Goal: Task Accomplishment & Management: Manage account settings

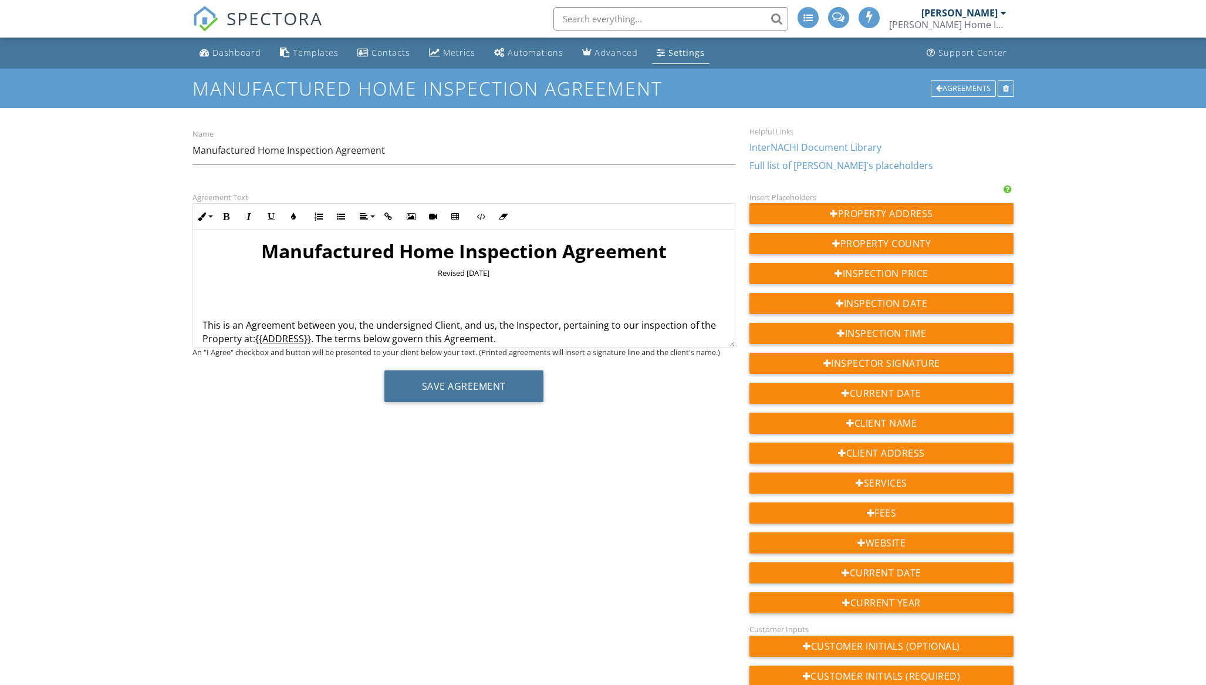
click at [456, 388] on button "Save Agreement" at bounding box center [463, 386] width 159 height 32
click at [0, 0] on div at bounding box center [0, 0] width 0 height 0
drag, startPoint x: 450, startPoint y: 392, endPoint x: 447, endPoint y: 385, distance: 7.6
click at [449, 391] on div at bounding box center [603, 342] width 1206 height 685
click at [447, 385] on div at bounding box center [603, 342] width 1206 height 685
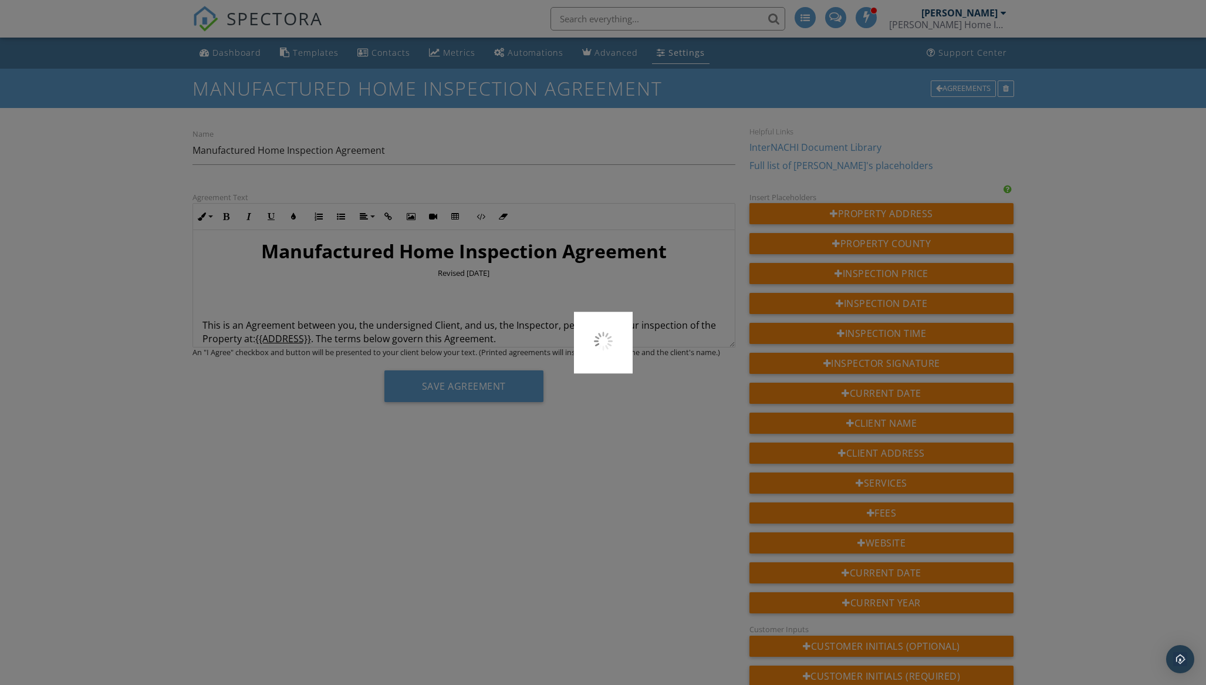
click at [439, 384] on div at bounding box center [603, 342] width 1206 height 685
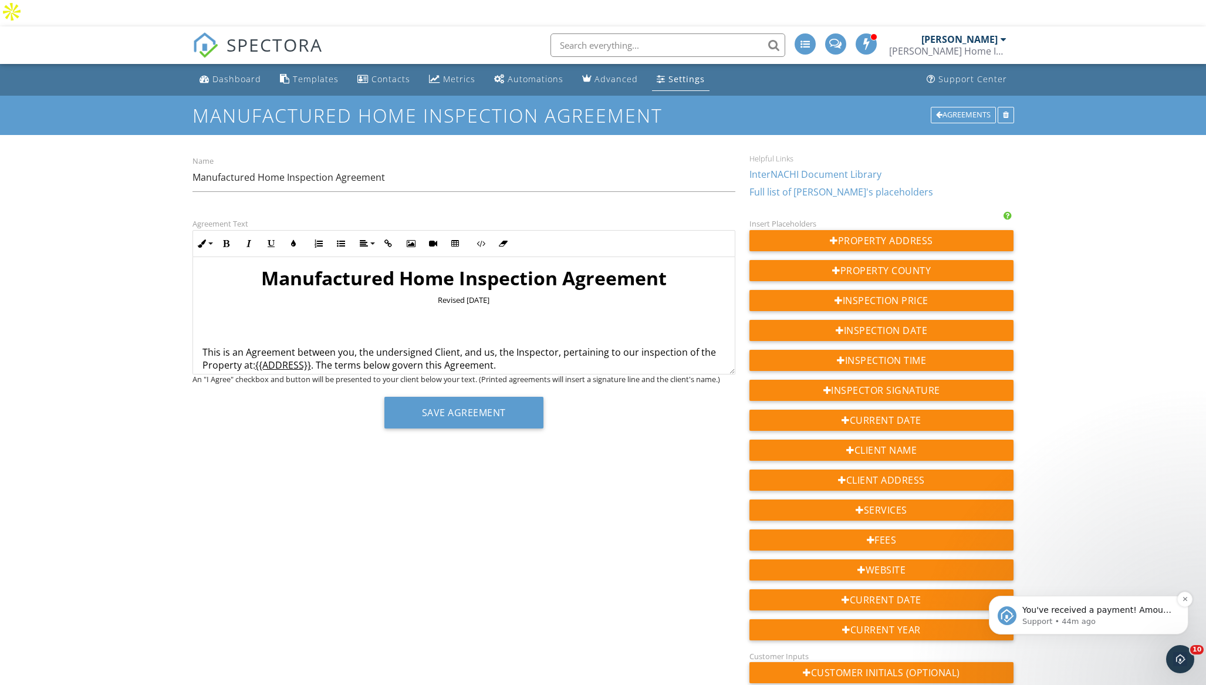
click at [1124, 617] on p "Support • 44m ago" at bounding box center [1097, 621] width 151 height 11
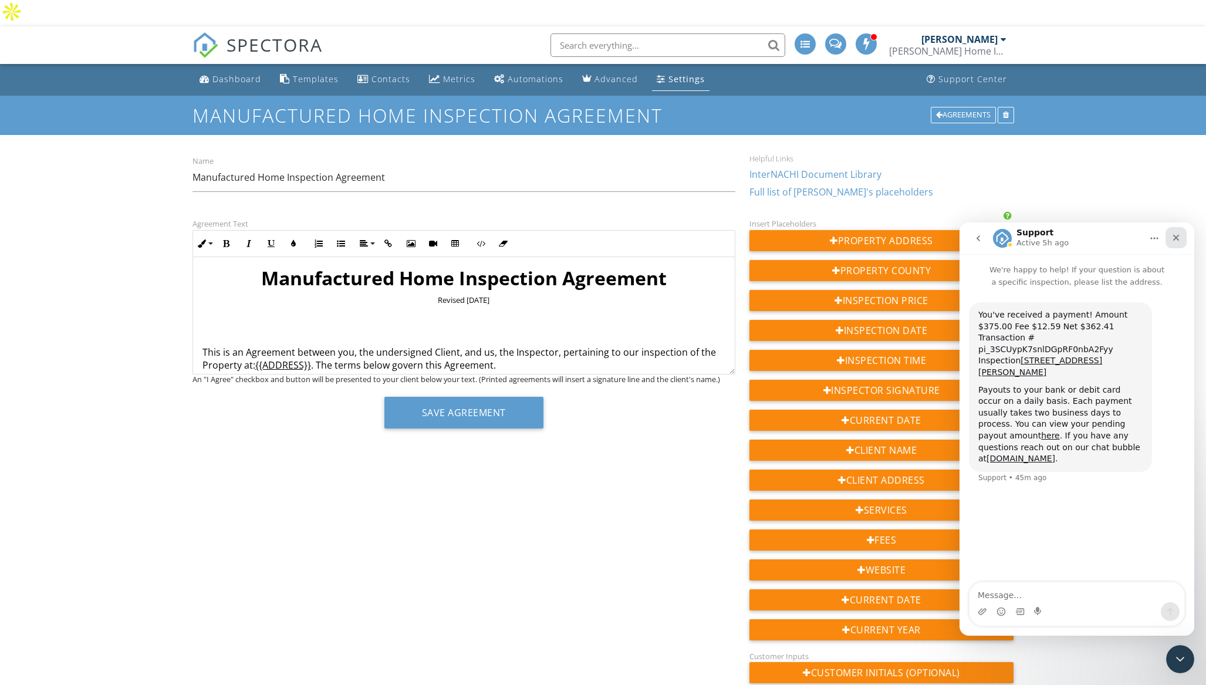
click at [1180, 240] on icon "Close" at bounding box center [1175, 237] width 9 height 9
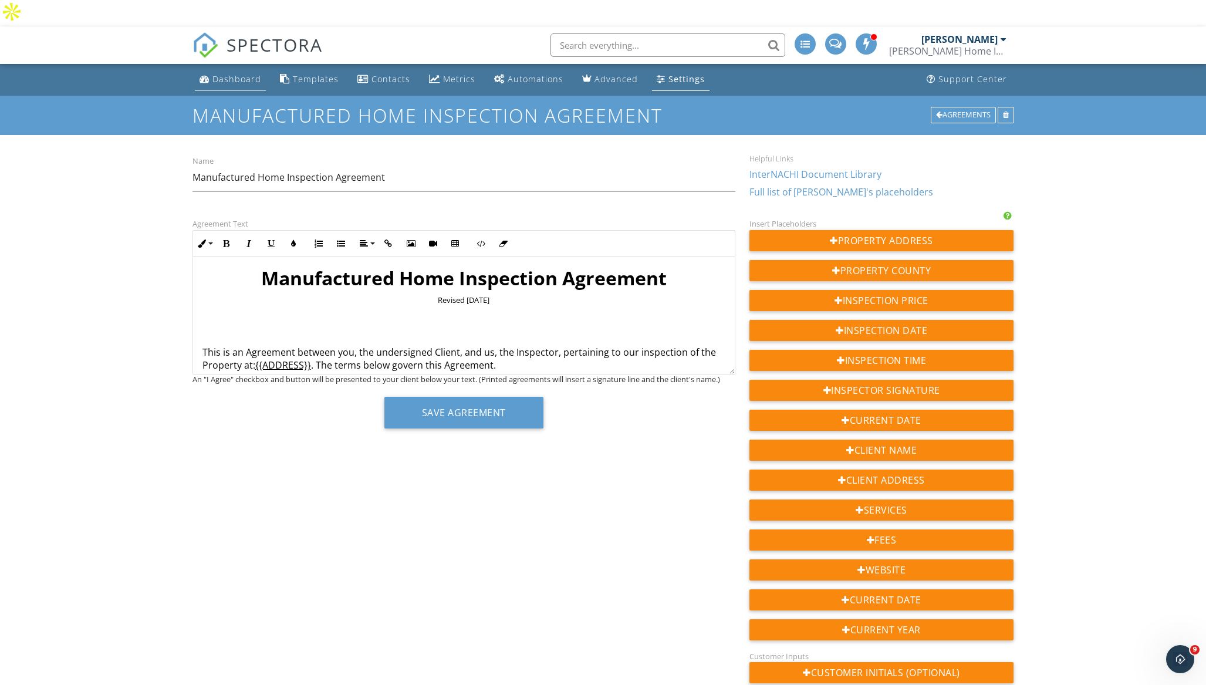
click at [228, 73] on div "Dashboard" at bounding box center [236, 78] width 49 height 11
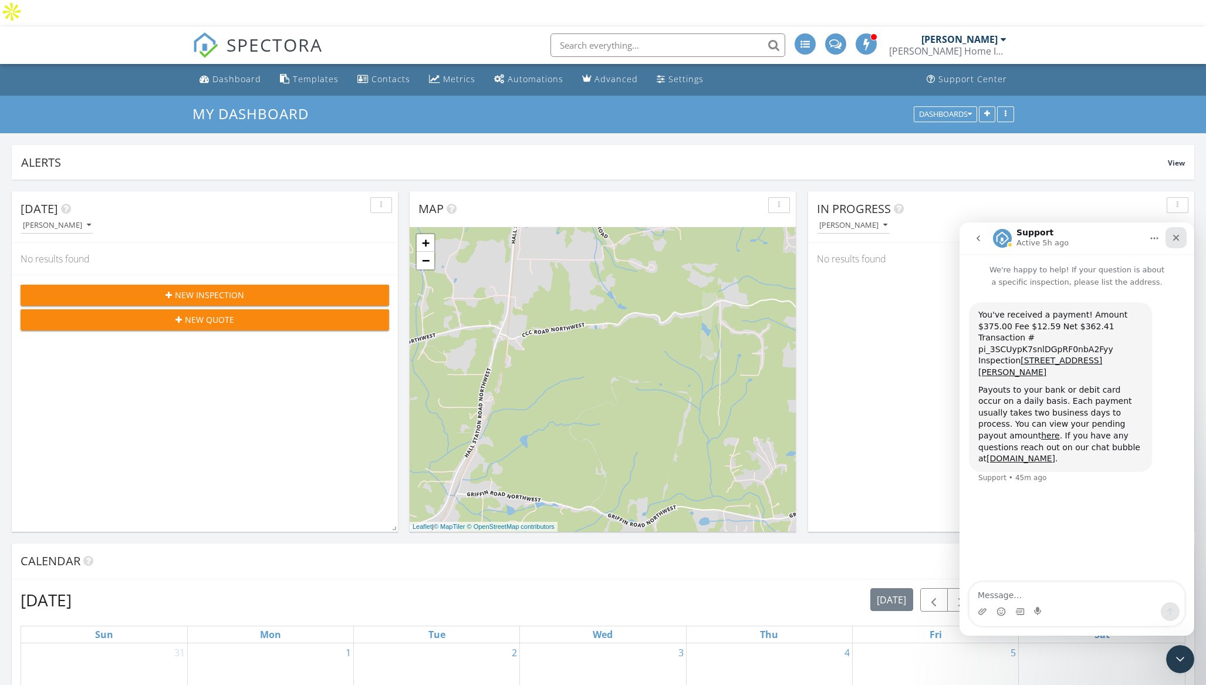
click at [1178, 237] on icon "Close" at bounding box center [1175, 237] width 9 height 9
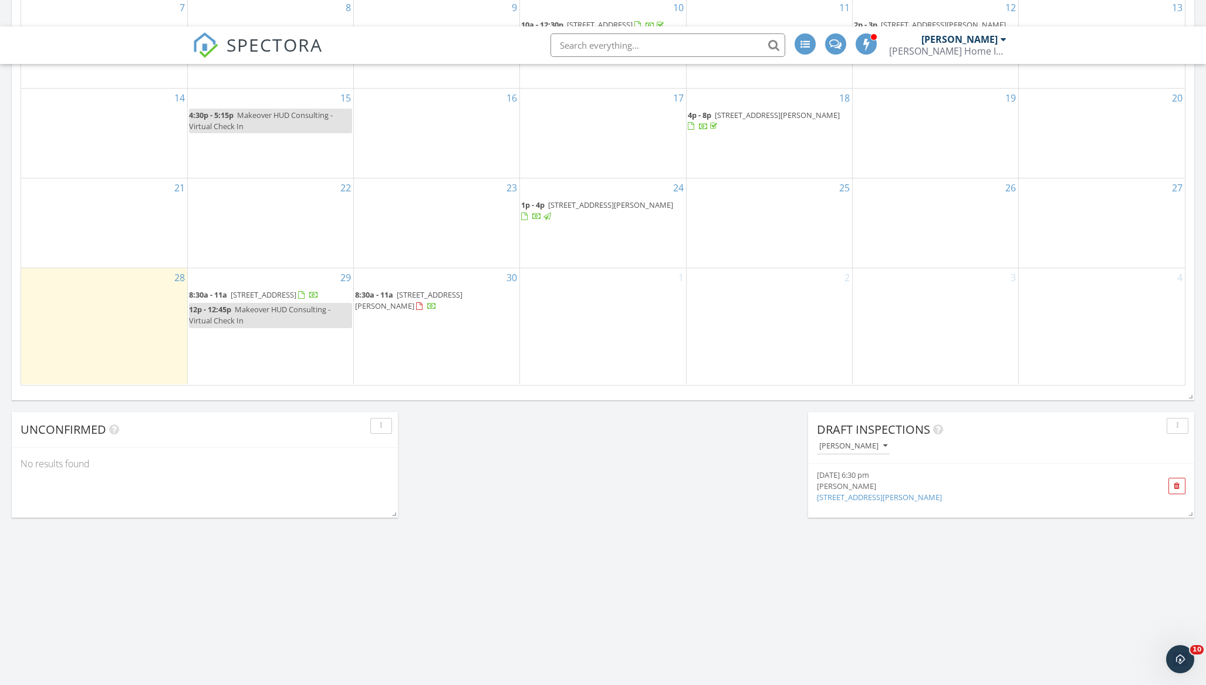
scroll to position [654, 0]
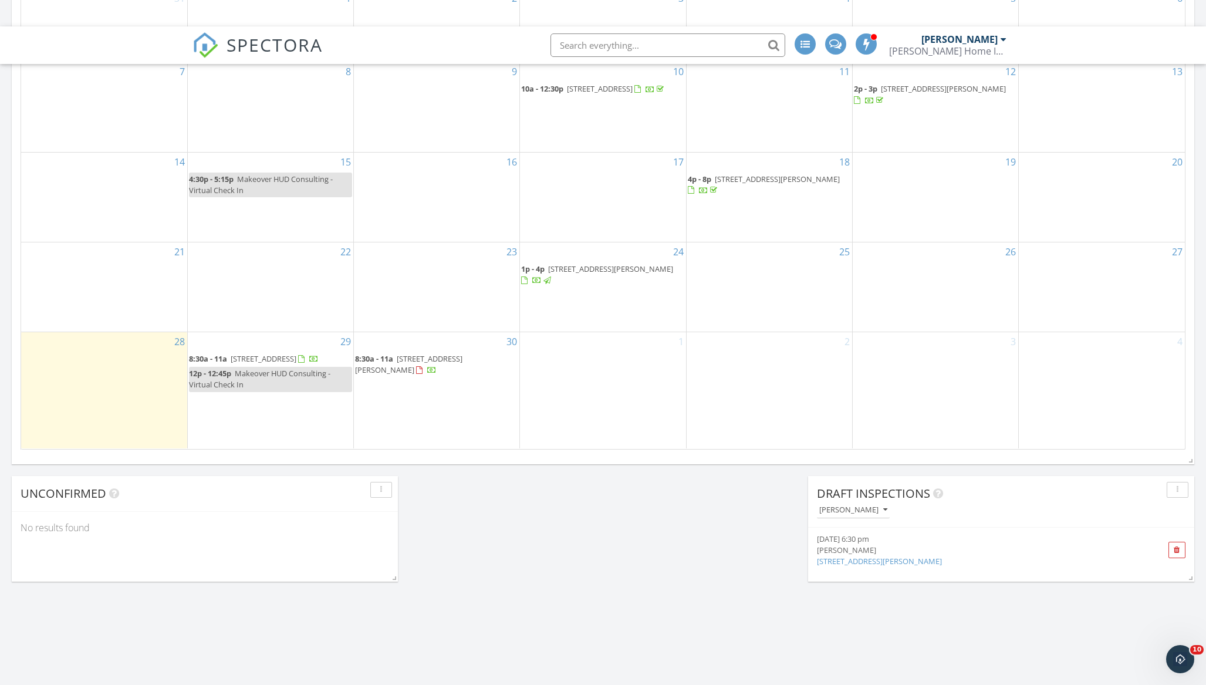
click at [439, 353] on span "246 Hufstetler Rd NE, Resaca 30735" at bounding box center [408, 364] width 107 height 22
